Goal: Task Accomplishment & Management: Manage account settings

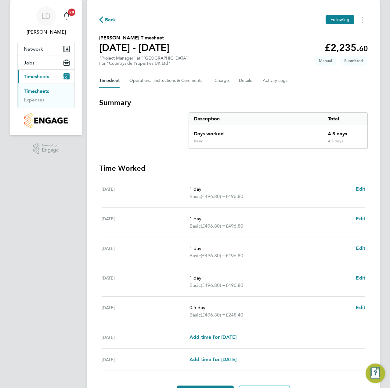
scroll to position [53, 0]
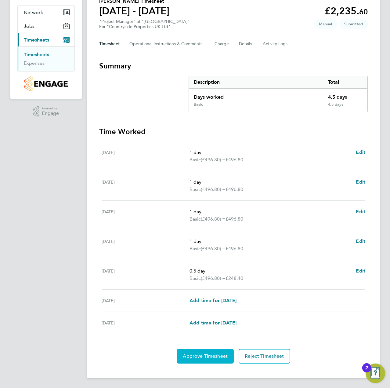
click at [201, 352] on button "Approve Timesheet" at bounding box center [205, 356] width 57 height 15
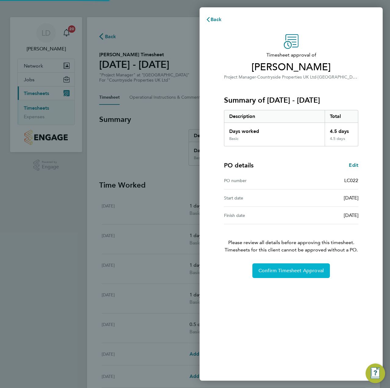
click at [263, 273] on span "Confirm Timesheet Approval" at bounding box center [291, 271] width 65 height 6
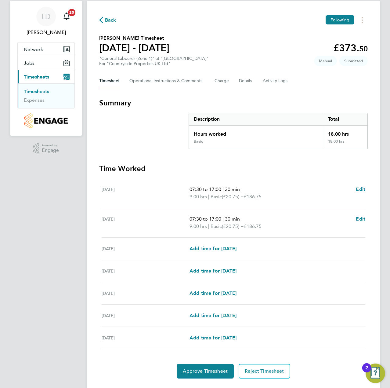
scroll to position [31, 0]
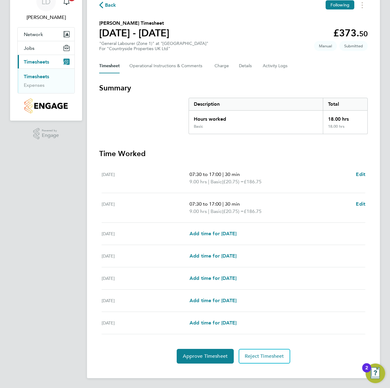
click at [198, 332] on div "[DATE] Add time for [DATE] Add time for [DATE]" at bounding box center [234, 323] width 264 height 22
drag, startPoint x: 189, startPoint y: 348, endPoint x: 189, endPoint y: 353, distance: 4.9
click at [189, 348] on section "Time Worked [DATE] 07:30 to 17:00 | 30 min 9.00 hrs | Basic (£20.75) = £186.75 …" at bounding box center [233, 256] width 269 height 215
click at [190, 357] on span "Approve Timesheet" at bounding box center [205, 356] width 45 height 6
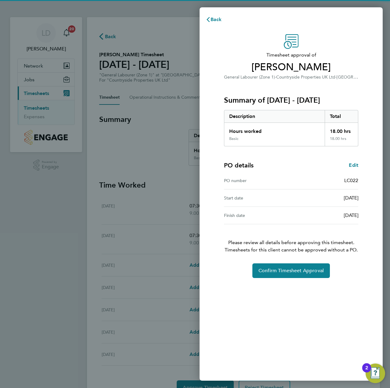
click at [257, 251] on span "Timesheets for this client cannot be approved without a PO." at bounding box center [291, 249] width 149 height 7
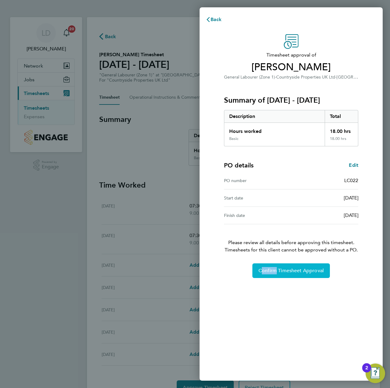
drag, startPoint x: 272, startPoint y: 263, endPoint x: 277, endPoint y: 269, distance: 7.6
click at [272, 264] on div "Timesheet approval of [PERSON_NAME] General Labourer (Zone 1) · Countryside Pro…" at bounding box center [291, 156] width 149 height 244
click at [282, 272] on span "Confirm Timesheet Approval" at bounding box center [291, 271] width 65 height 6
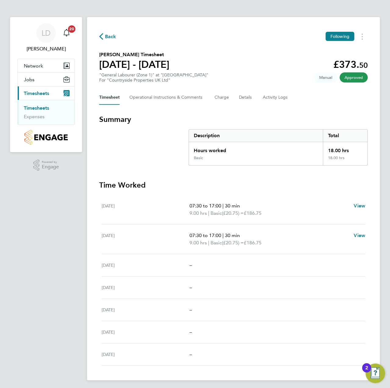
click at [111, 35] on span "Back" at bounding box center [110, 36] width 11 height 7
